Goal: Task Accomplishment & Management: Manage account settings

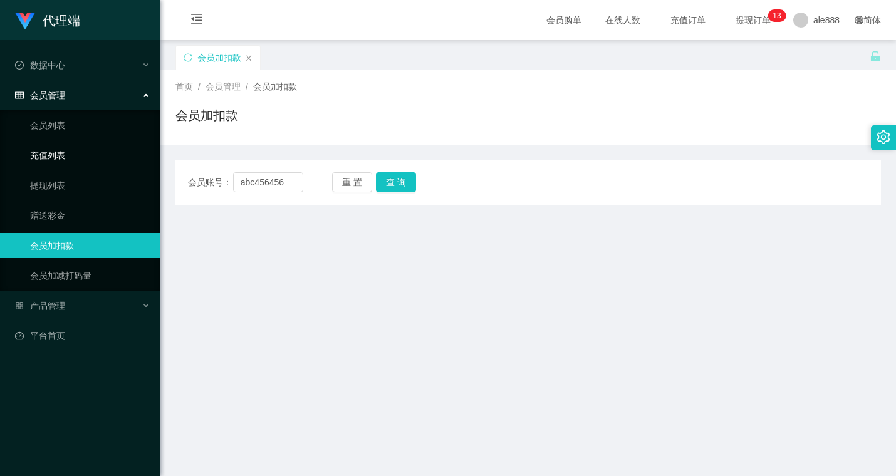
click at [137, 153] on section "代理端 数据中心 会员管理 会员列表 充值列表 提现列表 赠送彩金 会员加扣款 会员加减打码量 产品管理 平台首页 保存配置 重置配置 整体风格设置 主题色 …" at bounding box center [448, 312] width 896 height 624
type input "Haruchin"
click at [411, 182] on button "查 询" at bounding box center [396, 182] width 40 height 20
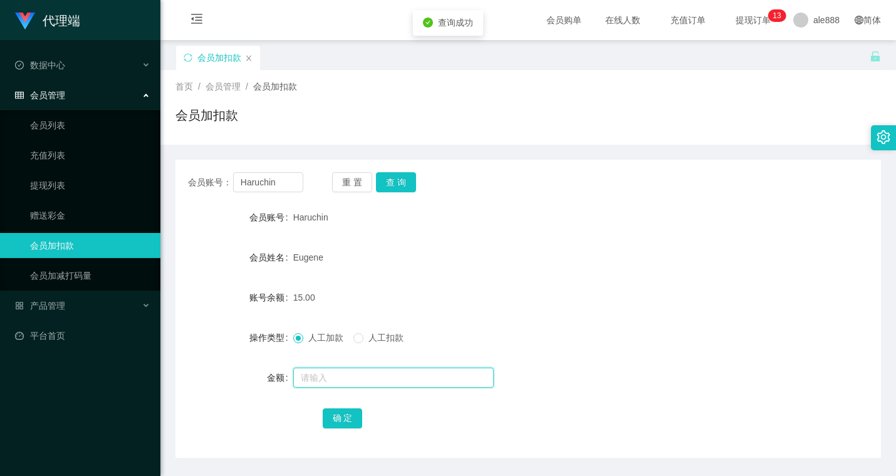
click at [373, 380] on input "text" at bounding box center [393, 378] width 200 height 20
type input "112"
click at [343, 415] on button "确 定" at bounding box center [343, 418] width 40 height 20
click at [625, 252] on div "Eugene" at bounding box center [498, 257] width 411 height 25
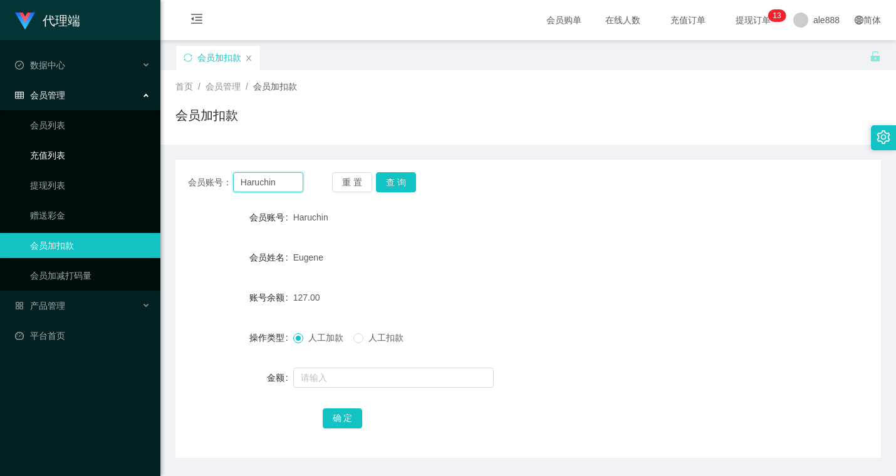
drag, startPoint x: 290, startPoint y: 182, endPoint x: 121, endPoint y: 157, distance: 170.9
click at [123, 157] on section "代理端 数据中心 会员管理 会员列表 充值列表 提现列表 赠送彩金 会员加扣款 会员加减打码量 产品管理 平台首页 保存配置 重置配置 整体风格设置 主题色 …" at bounding box center [448, 312] width 896 height 624
drag, startPoint x: 70, startPoint y: 183, endPoint x: 96, endPoint y: 198, distance: 30.3
click at [70, 183] on link "提现列表" at bounding box center [90, 185] width 120 height 25
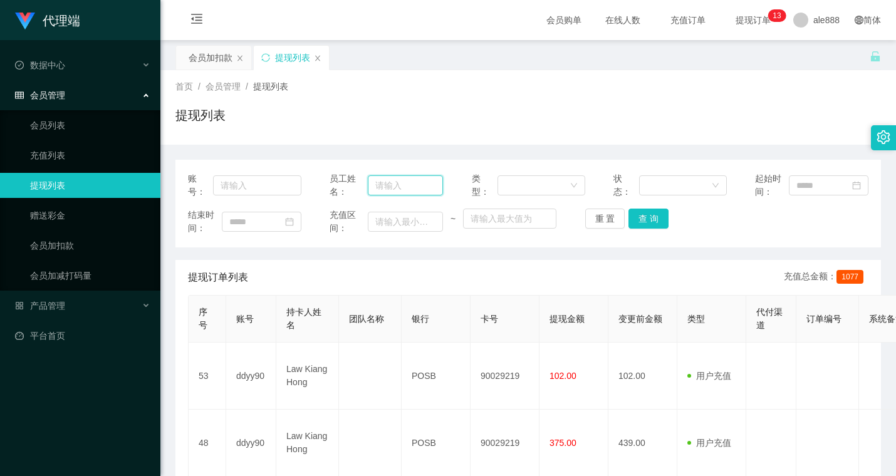
click at [380, 178] on input "text" at bounding box center [405, 185] width 75 height 20
click at [264, 199] on div "账号： 员工姓名： 类型： 状态： 起始时间： 结束时间： 充值区间： ~ 重 置 查 询" at bounding box center [527, 204] width 705 height 88
click at [247, 185] on input "text" at bounding box center [257, 185] width 88 height 20
paste input "Haruchin"
type input "Haruchin"
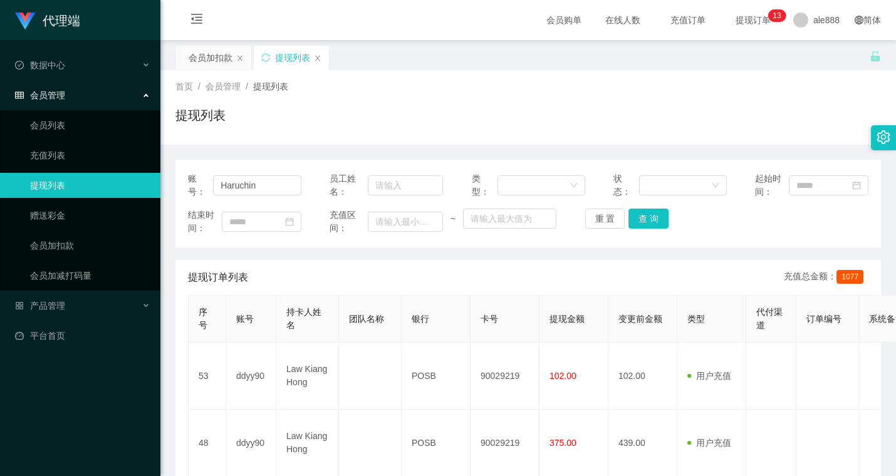
click at [649, 204] on div "账号： Haruchin 员工姓名： 类型： 状态： 起始时间： 结束时间： 充值区间： ~ 重 置 查 询" at bounding box center [527, 204] width 705 height 88
click at [646, 214] on button "查 询" at bounding box center [648, 219] width 40 height 20
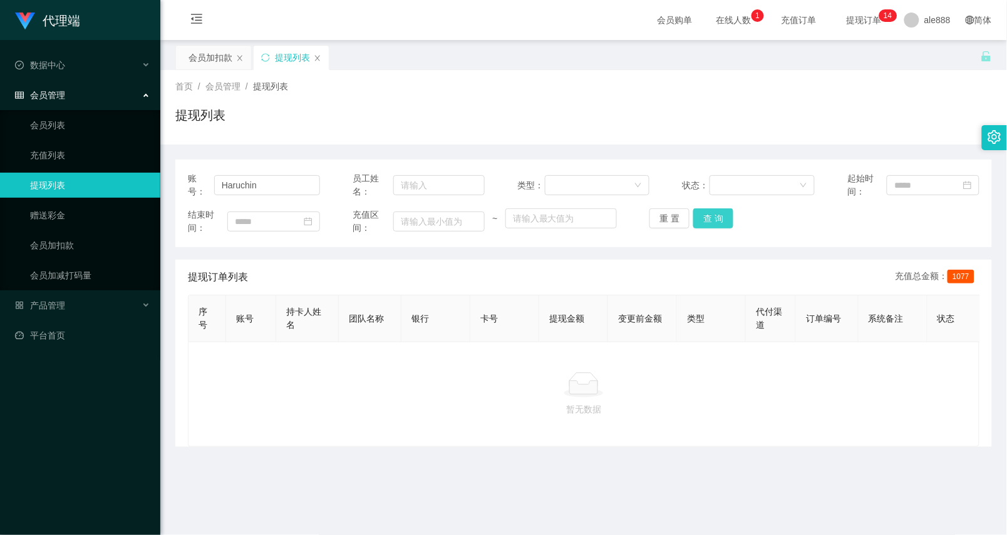
click at [699, 214] on button "查 询" at bounding box center [713, 219] width 40 height 20
click at [703, 217] on button "查 询" at bounding box center [713, 219] width 40 height 20
drag, startPoint x: 83, startPoint y: 174, endPoint x: -37, endPoint y: 168, distance: 120.4
click at [0, 168] on html "代理端 数据中心 会员管理 会员列表 充值列表 提现列表 赠送彩金 会员加扣款 会员加减打码量 产品管理 平台首页 保存配置 重置配置 整体风格设置 主题色 …" at bounding box center [503, 267] width 1007 height 535
click at [88, 127] on link "会员列表" at bounding box center [90, 125] width 120 height 25
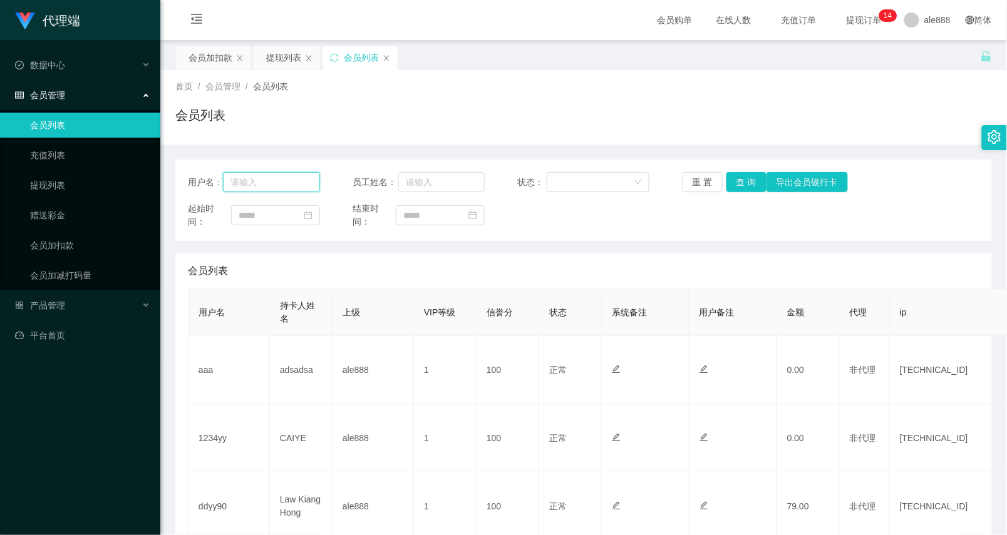
click at [268, 177] on input "text" at bounding box center [271, 182] width 97 height 20
paste input "Haruchin"
type input "Haruchin"
click at [730, 190] on button "查 询" at bounding box center [747, 182] width 40 height 20
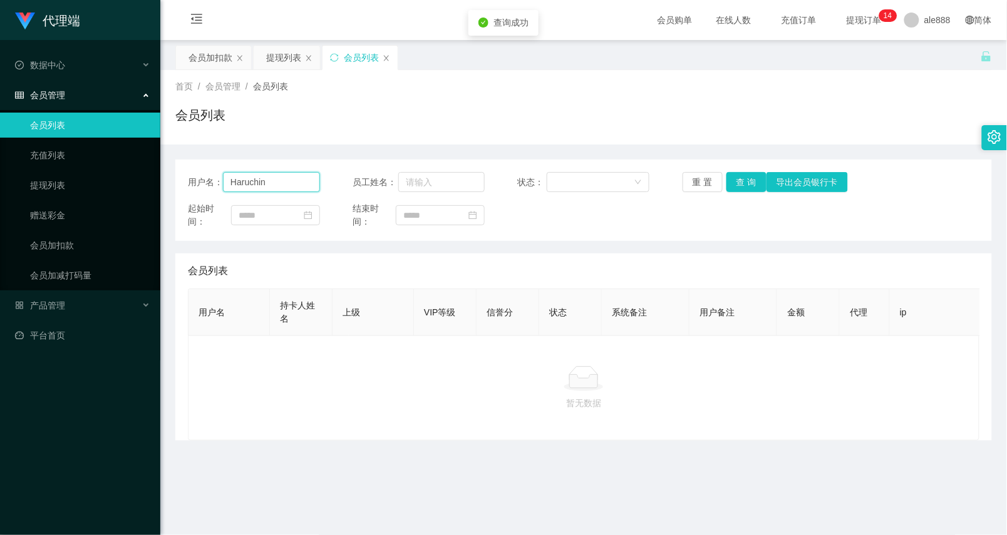
drag, startPoint x: 271, startPoint y: 192, endPoint x: 164, endPoint y: 170, distance: 109.3
click at [175, 170] on div "用户名： Haruchin 员工姓名： 状态： 重 置 查 询 导出会员银行卡 起始时间： 结束时间：" at bounding box center [583, 200] width 817 height 81
paste input "Haruchin"
type input "Haruchin"
click at [740, 188] on button "查 询" at bounding box center [747, 182] width 40 height 20
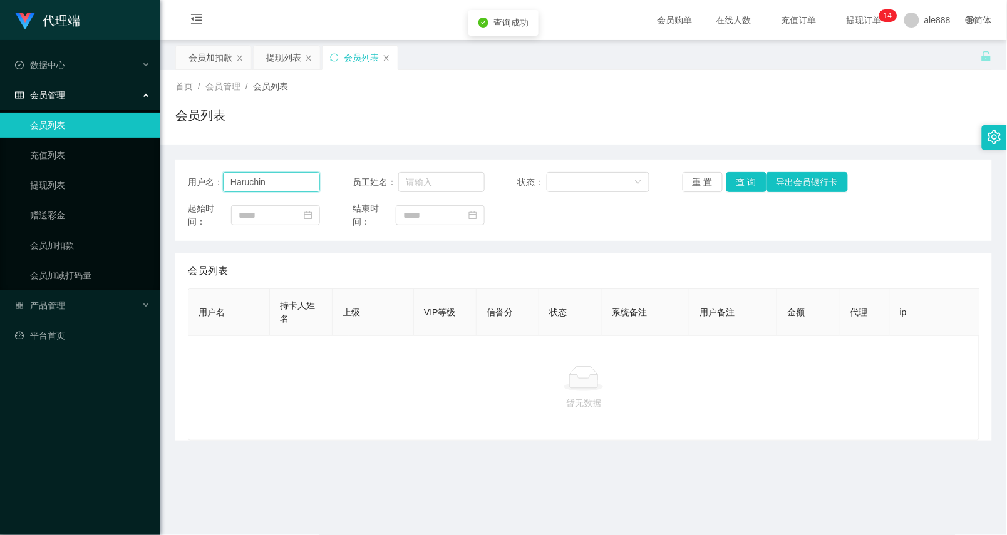
drag, startPoint x: 299, startPoint y: 184, endPoint x: -59, endPoint y: 168, distance: 358.6
click at [0, 168] on html "代理端 数据中心 会员管理 会员列表 充值列表 提现列表 赠送彩金 会员加扣款 会员加减打码量 产品管理 平台首页 保存配置 重置配置 整体风格设置 主题色 …" at bounding box center [503, 267] width 1007 height 535
paste input "chrisjdchu"
type input "chrisjdchu"
click at [728, 183] on button "查 询" at bounding box center [747, 182] width 40 height 20
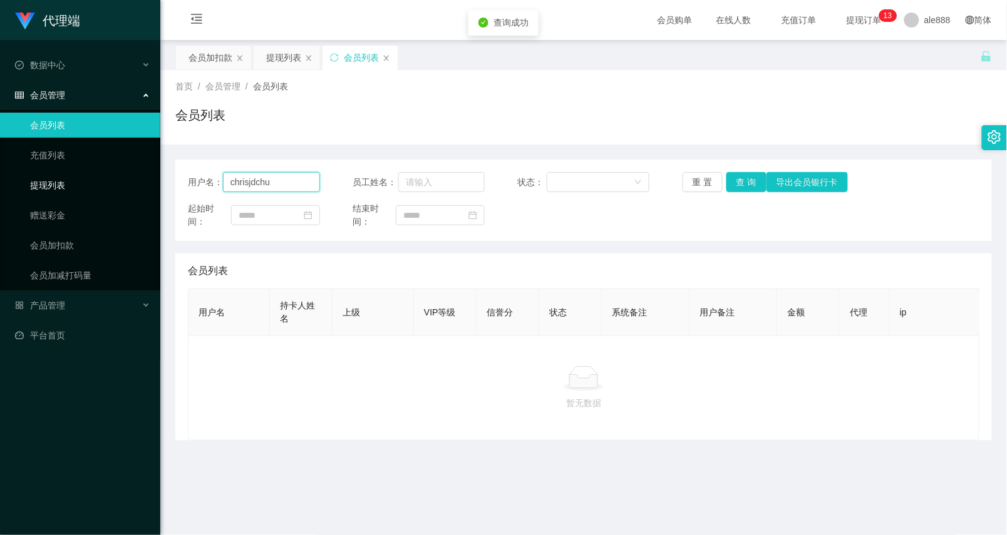
drag, startPoint x: 229, startPoint y: 184, endPoint x: 140, endPoint y: 178, distance: 89.1
click at [138, 183] on section "代理端 数据中心 会员管理 会员列表 充值列表 提现列表 赠送彩金 会员加扣款 会员加减打码量 产品管理 平台首页 保存配置 重置配置 整体风格设置 主题色 …" at bounding box center [503, 312] width 1007 height 624
